Goal: Task Accomplishment & Management: Complete application form

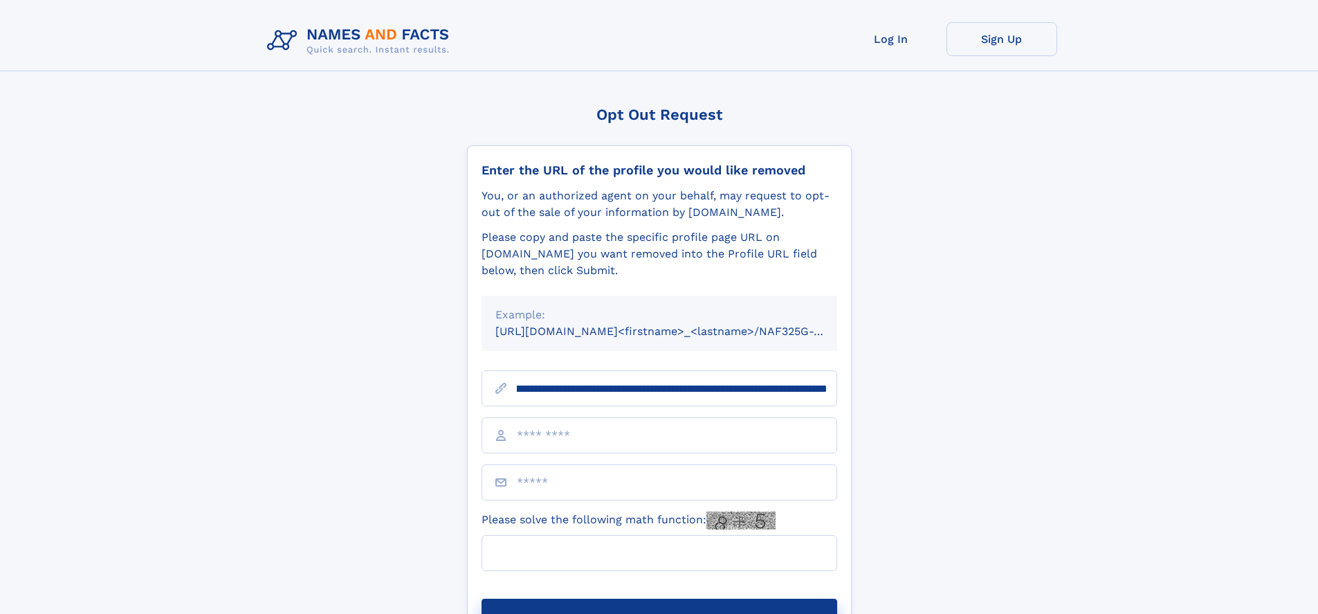
scroll to position [0, 166]
type input "**********"
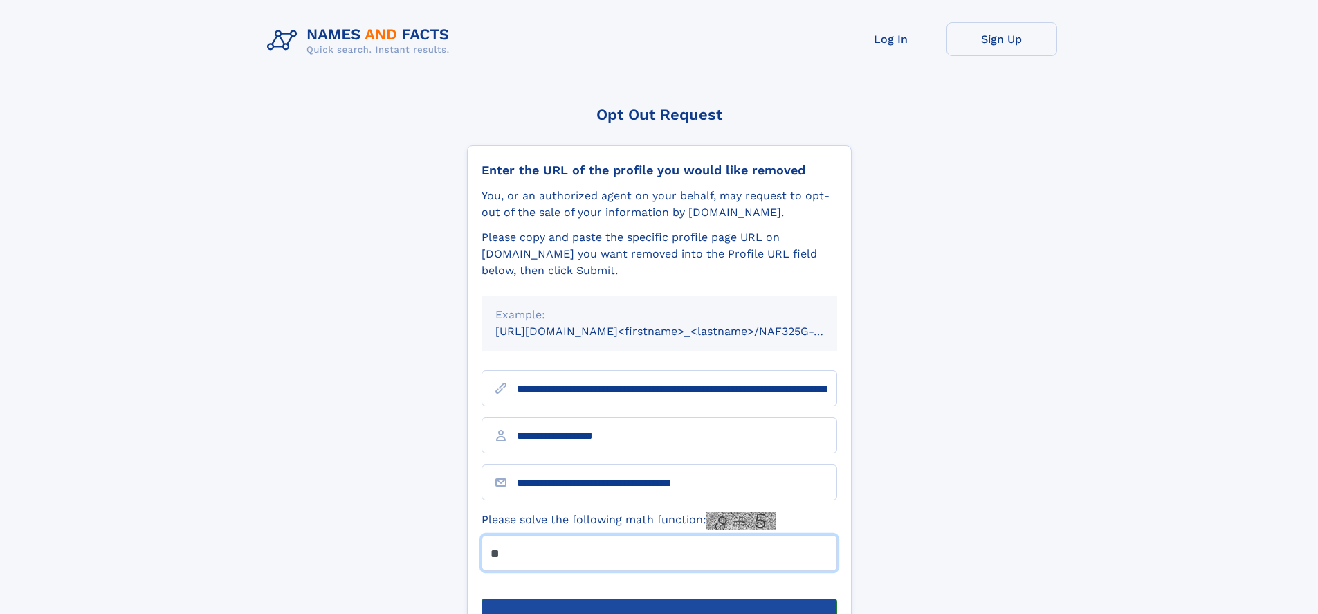
type input "**"
click at [659, 599] on button "Submit Opt Out Request" at bounding box center [660, 621] width 356 height 44
